Goal: Task Accomplishment & Management: Use online tool/utility

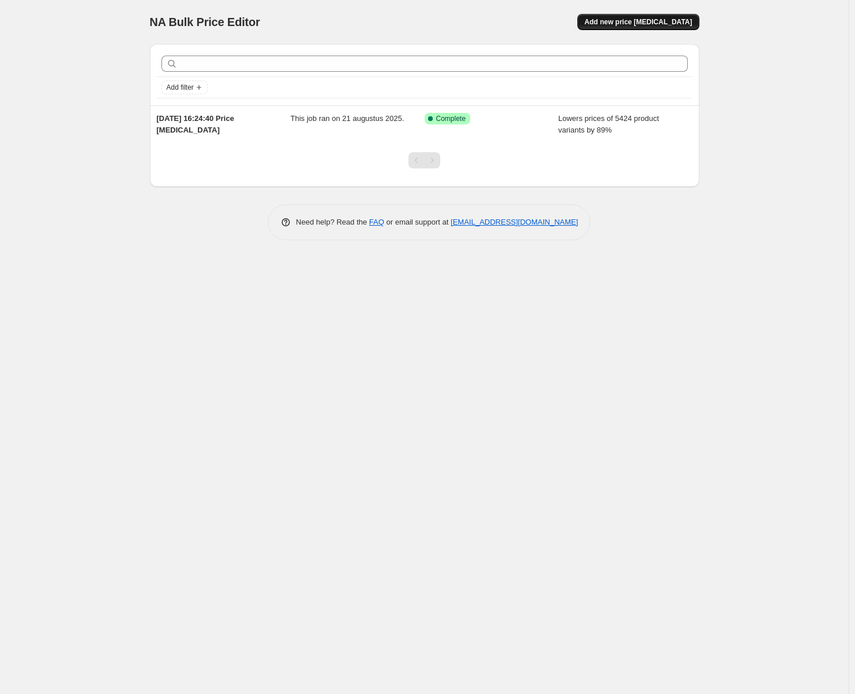
click at [660, 20] on span "Add new price [MEDICAL_DATA]" at bounding box center [639, 21] width 108 height 9
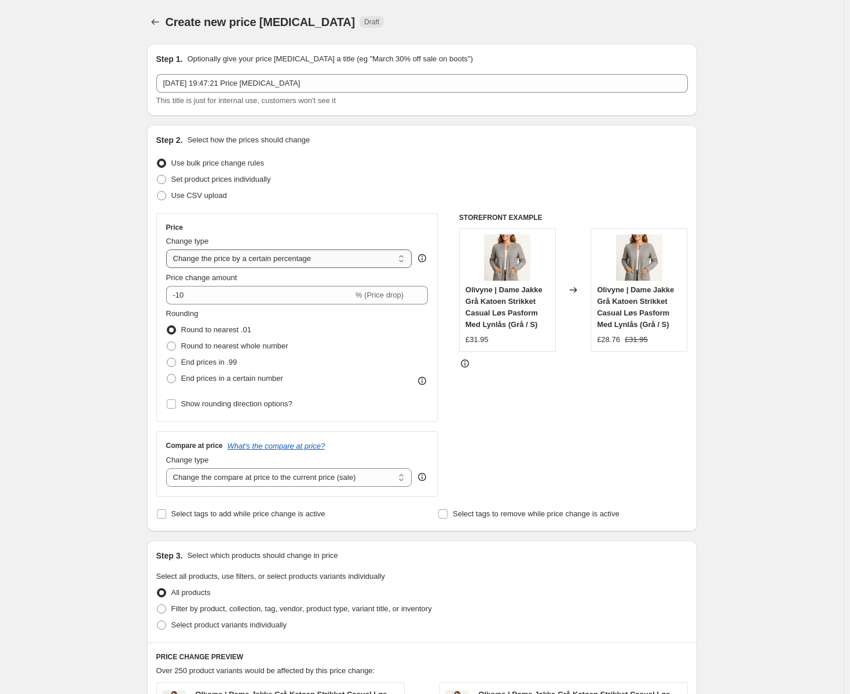
click at [265, 263] on select "Change the price to a certain amount Change the price by a certain amount Chang…" at bounding box center [289, 258] width 246 height 19
select select "to"
click at [168, 249] on select "Change the price to a certain amount Change the price by a certain amount Chang…" at bounding box center [289, 258] width 246 height 19
type input "80.00"
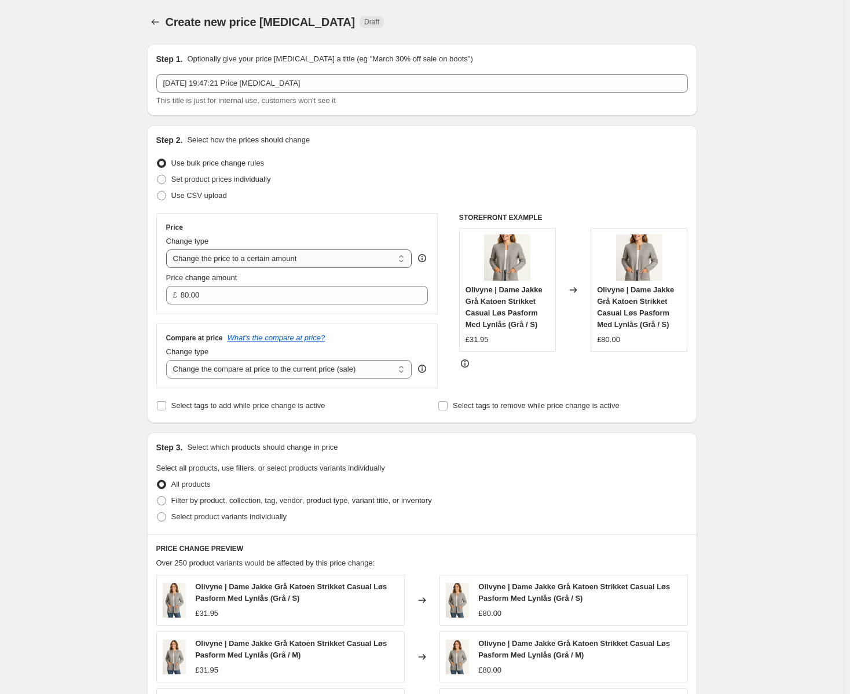
click at [299, 263] on select "Change the price to a certain amount Change the price by a certain amount Chang…" at bounding box center [289, 258] width 246 height 19
select select "by"
click at [168, 249] on select "Change the price to a certain amount Change the price by a certain amount Chang…" at bounding box center [289, 258] width 246 height 19
type input "-10.00"
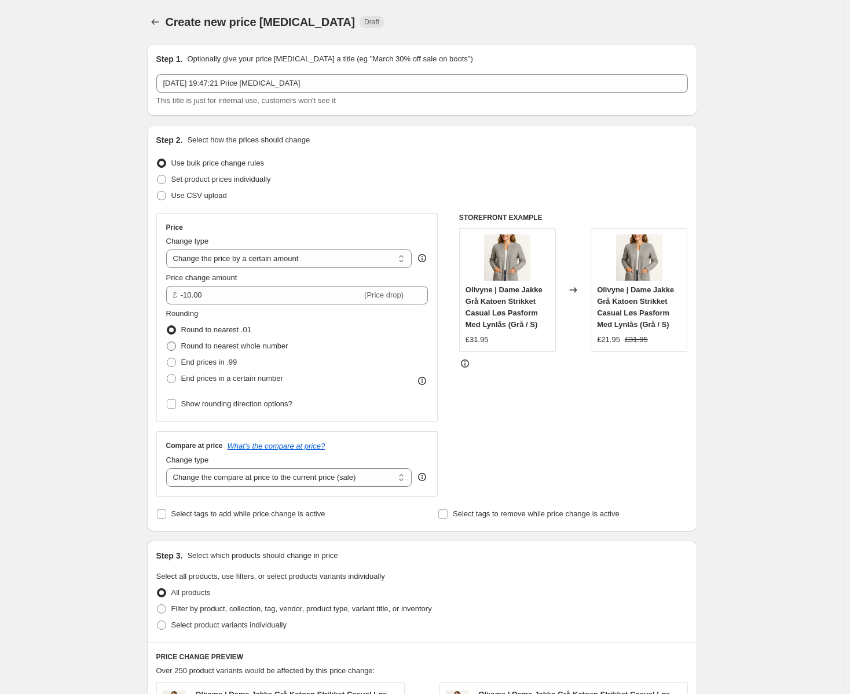
click at [257, 344] on span "Round to nearest whole number" at bounding box center [234, 345] width 107 height 9
click at [167, 342] on input "Round to nearest whole number" at bounding box center [167, 341] width 1 height 1
radio input "true"
click at [222, 405] on span "Show rounding direction options?" at bounding box center [236, 403] width 111 height 9
click at [176, 405] on input "Show rounding direction options?" at bounding box center [171, 403] width 9 height 9
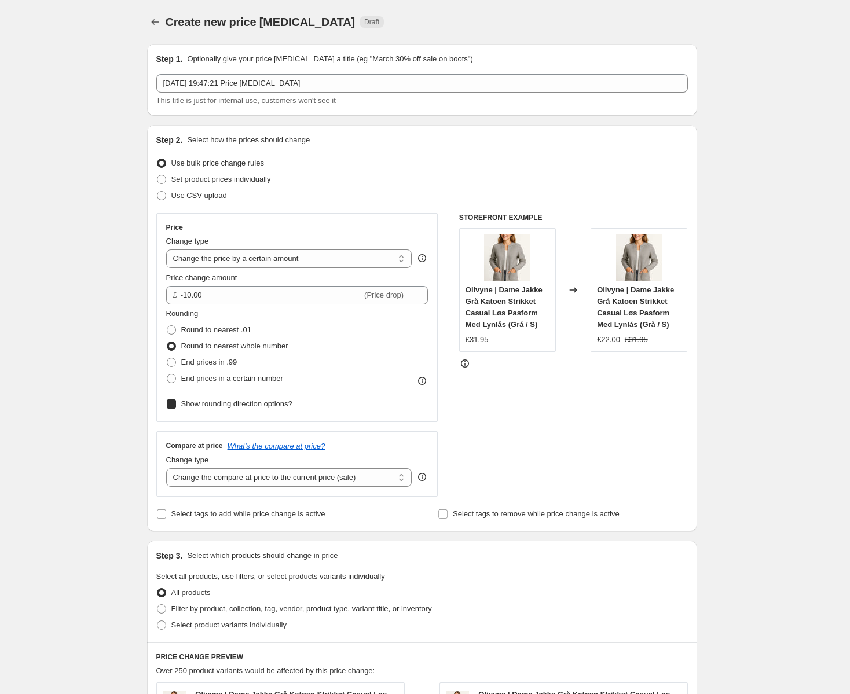
checkbox input "true"
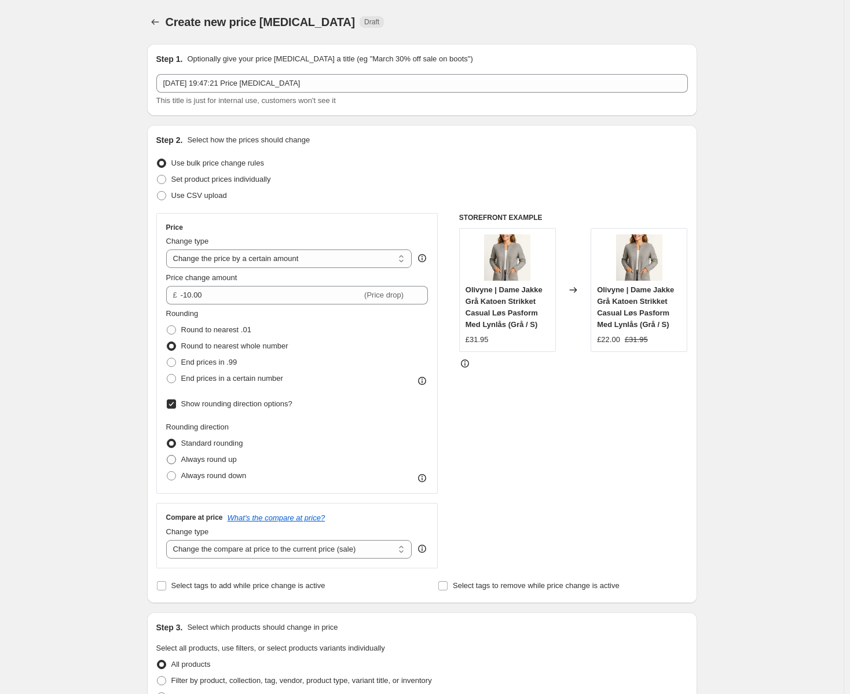
click at [205, 462] on span "Always round up" at bounding box center [209, 459] width 56 height 9
click at [167, 455] on input "Always round up" at bounding box center [167, 455] width 1 height 1
radio input "true"
click at [214, 377] on span "End prices in a certain number" at bounding box center [232, 378] width 102 height 9
click at [167, 374] on input "End prices in a certain number" at bounding box center [167, 374] width 1 height 1
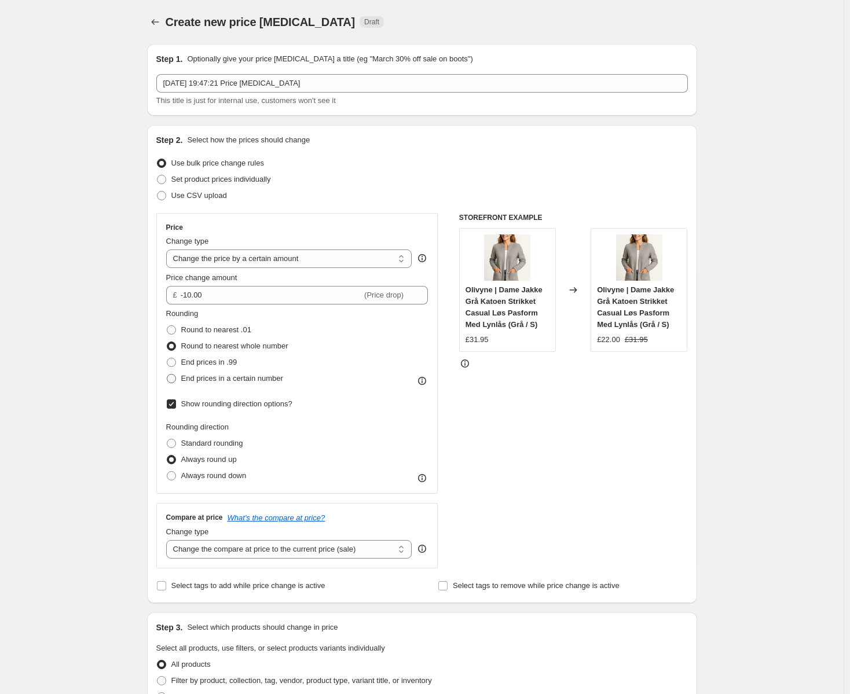
radio input "true"
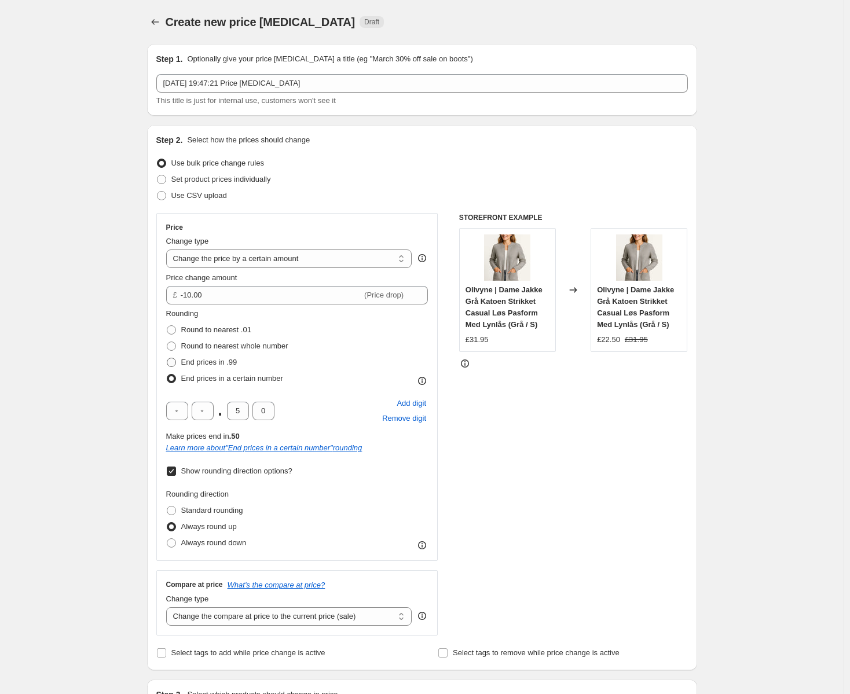
click at [203, 362] on span "End prices in .99" at bounding box center [209, 362] width 56 height 9
click at [167, 358] on input "End prices in .99" at bounding box center [167, 358] width 1 height 1
radio input "true"
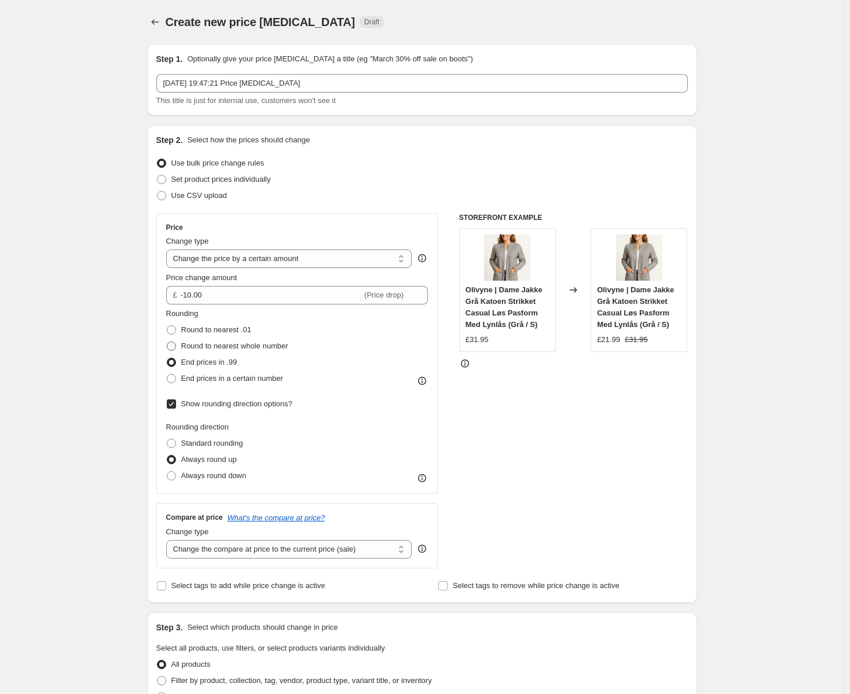
click at [231, 344] on span "Round to nearest whole number" at bounding box center [234, 345] width 107 height 9
click at [167, 342] on input "Round to nearest whole number" at bounding box center [167, 341] width 1 height 1
radio input "true"
click at [221, 328] on span "Round to nearest .01" at bounding box center [216, 329] width 70 height 9
click at [167, 326] on input "Round to nearest .01" at bounding box center [167, 325] width 1 height 1
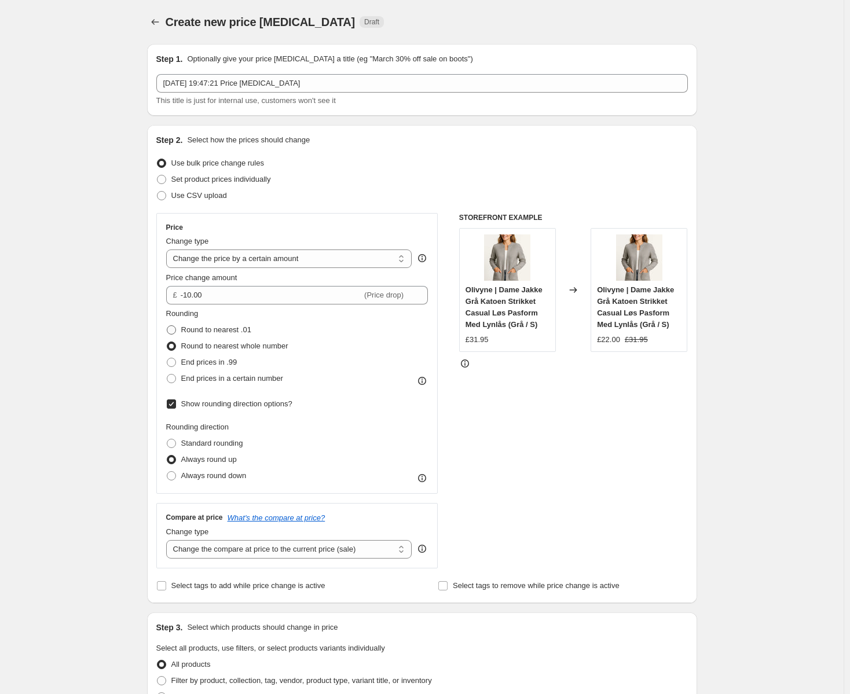
radio input "true"
click at [223, 346] on span "Round to nearest whole number" at bounding box center [234, 345] width 107 height 9
click at [167, 342] on input "Round to nearest whole number" at bounding box center [167, 341] width 1 height 1
radio input "true"
click at [268, 262] on select "Change the price to a certain amount Change the price by a certain amount Chang…" at bounding box center [289, 258] width 246 height 19
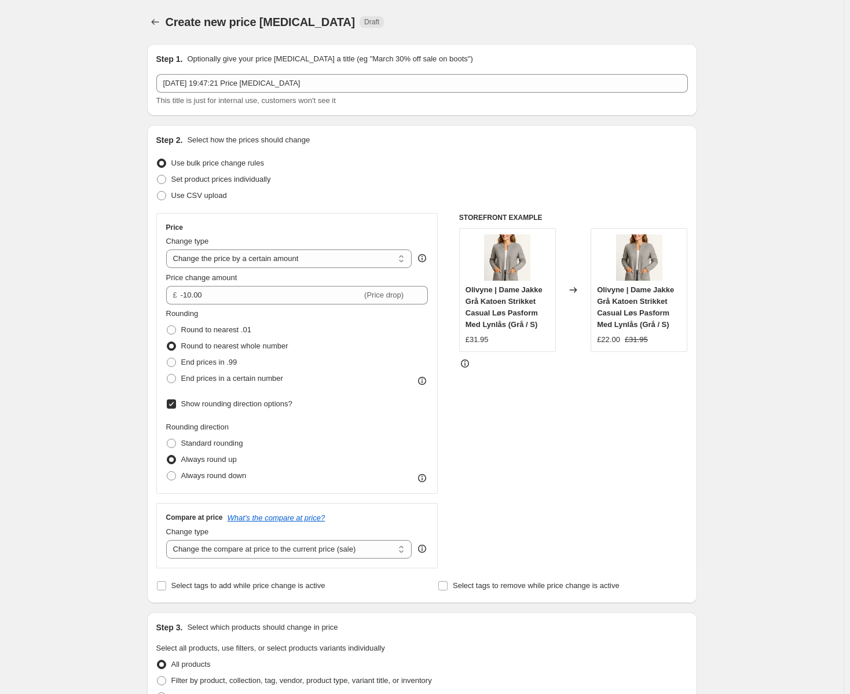
click at [324, 229] on div "Price" at bounding box center [297, 227] width 262 height 9
